Goal: Information Seeking & Learning: Learn about a topic

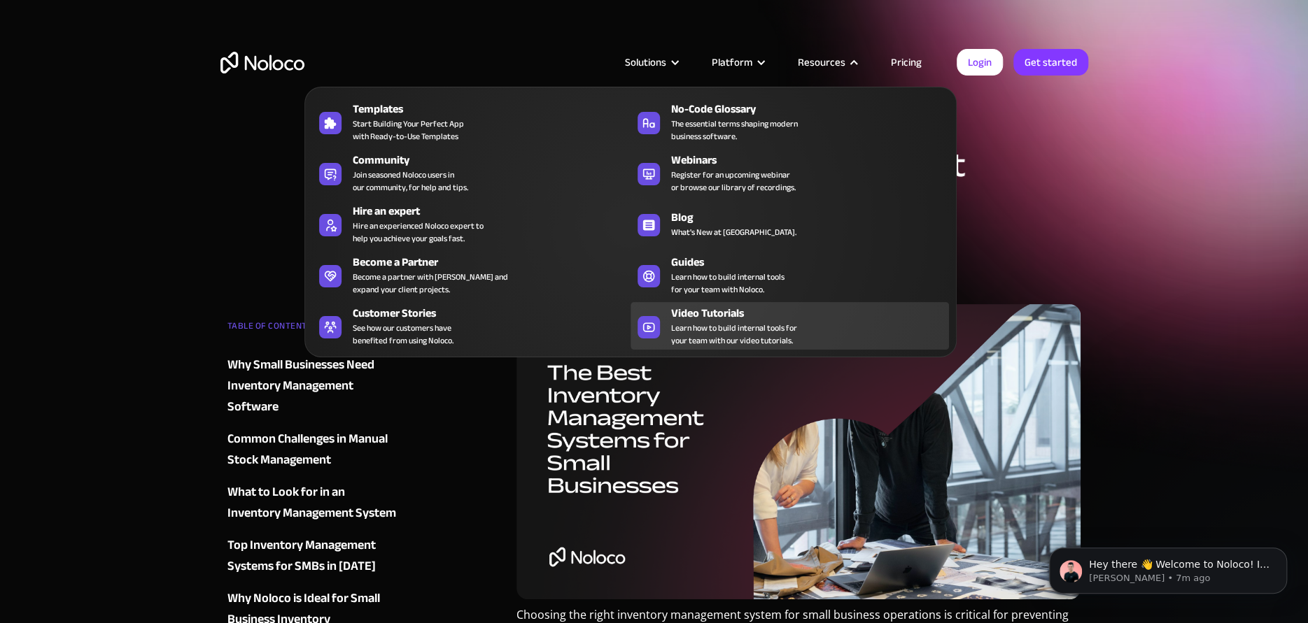
click at [710, 322] on span "Learn how to build internal tools for your team with our video tutorials." at bounding box center [734, 334] width 126 height 25
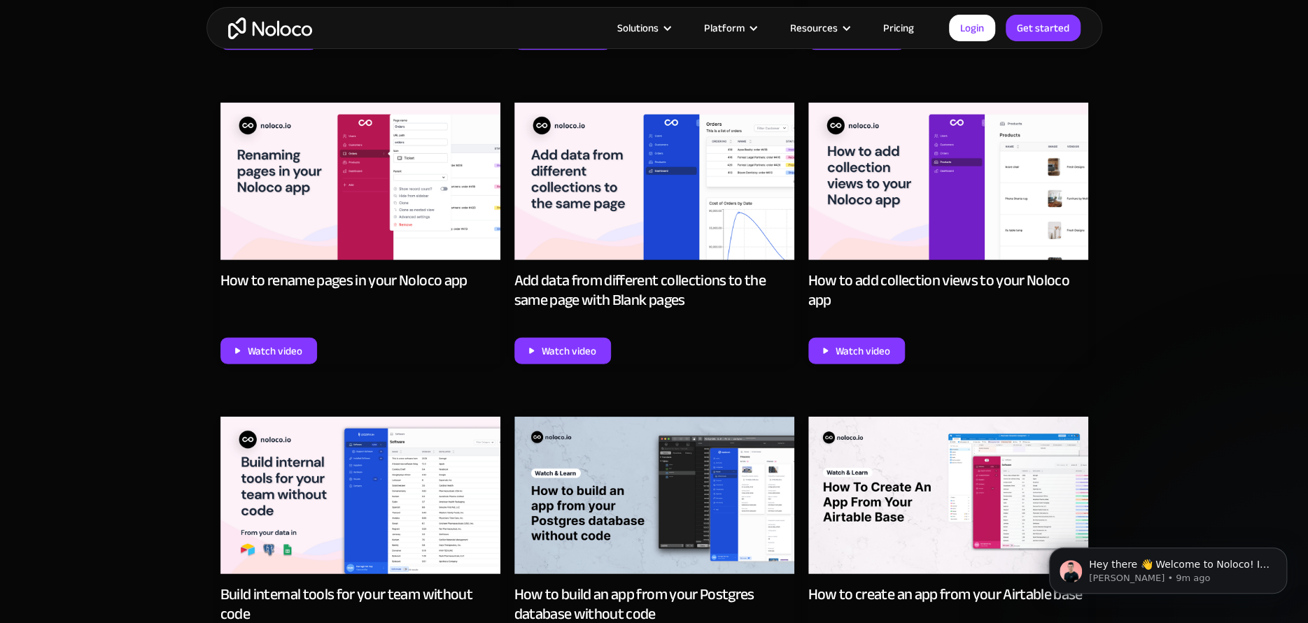
scroll to position [5331, 0]
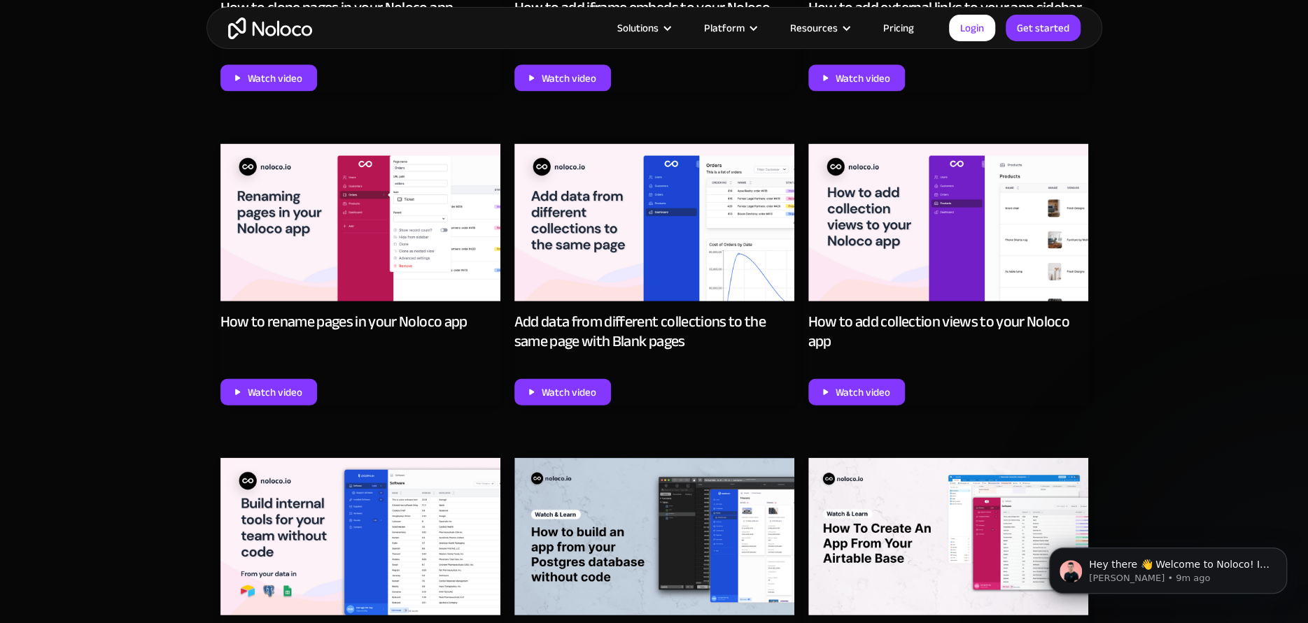
click at [378, 485] on img at bounding box center [360, 536] width 280 height 157
